Goal: Obtain resource: Download file/media

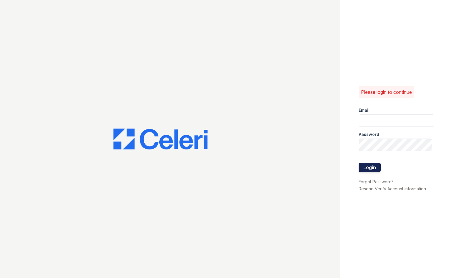
type input "[EMAIL_ADDRESS][DOMAIN_NAME]"
click at [366, 165] on button "Login" at bounding box center [369, 166] width 22 height 9
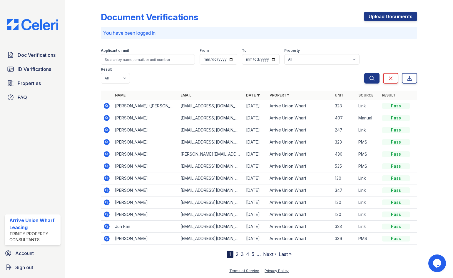
click at [130, 31] on p "You have been logged in" at bounding box center [258, 32] width 311 height 7
click at [130, 34] on p "You have been logged in" at bounding box center [258, 32] width 311 height 7
click at [127, 60] on input "search" at bounding box center [148, 59] width 94 height 11
type input "kay"
click at [364, 73] on button "Search" at bounding box center [371, 78] width 15 height 11
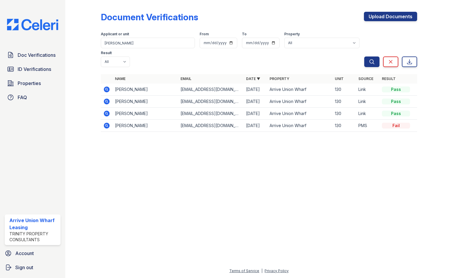
click at [104, 122] on icon at bounding box center [106, 125] width 7 height 7
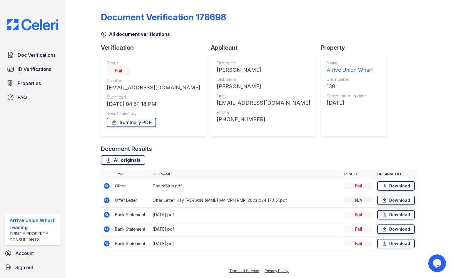
click at [104, 33] on icon at bounding box center [104, 34] width 6 height 6
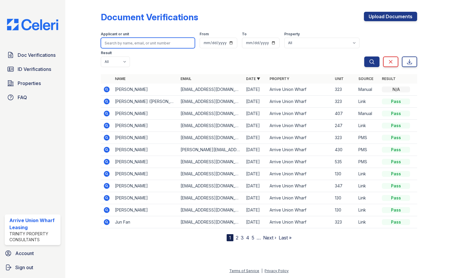
click at [120, 44] on input "search" at bounding box center [148, 43] width 94 height 11
type input "kay"
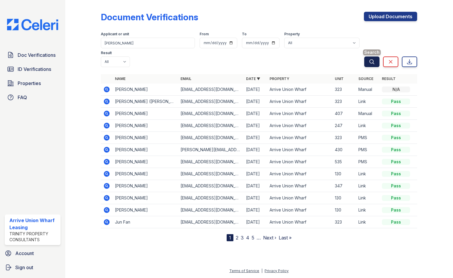
click at [369, 59] on icon "submit" at bounding box center [371, 61] width 4 height 4
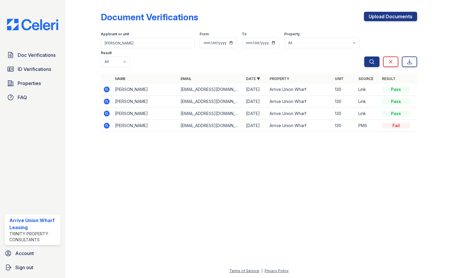
click at [108, 110] on icon at bounding box center [107, 113] width 6 height 6
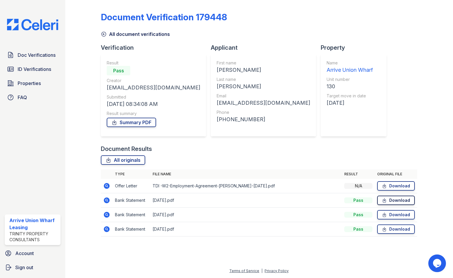
click at [396, 201] on link "Download" at bounding box center [396, 199] width 38 height 9
click at [390, 228] on link "Download" at bounding box center [396, 228] width 38 height 9
click at [382, 214] on icon at bounding box center [383, 214] width 5 height 6
click at [392, 186] on link "Download" at bounding box center [396, 185] width 38 height 9
click at [394, 229] on link "Download" at bounding box center [396, 228] width 38 height 9
